Goal: Transaction & Acquisition: Purchase product/service

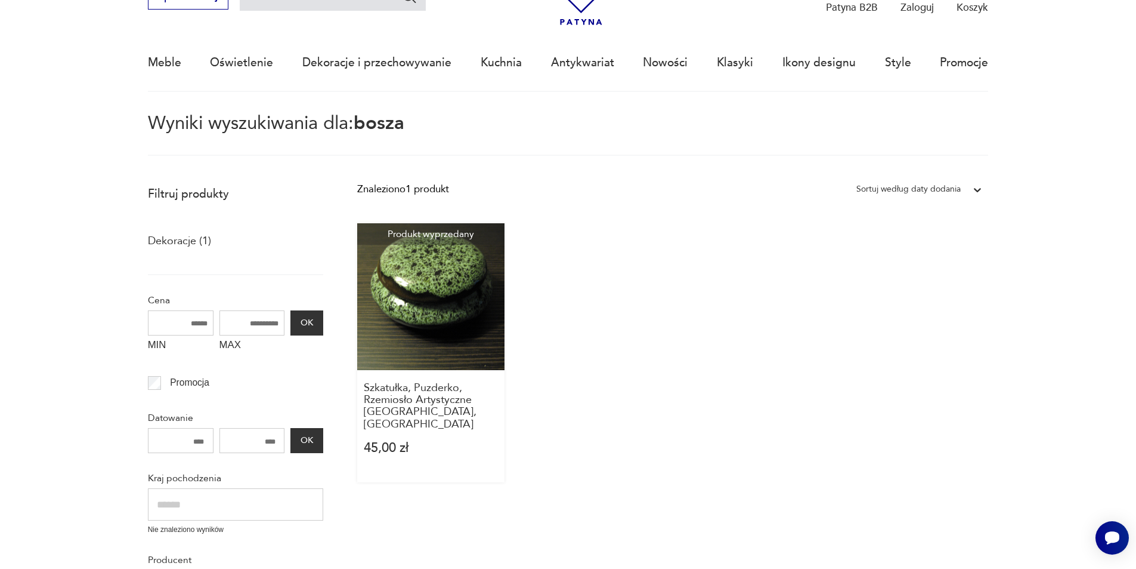
click at [422, 287] on link "Produkt wyprzedany Szkatułka, Puzderko, Rzemiosło Artystyczne [GEOGRAPHIC_DATA]…" at bounding box center [430, 352] width 147 height 259
